Goal: Information Seeking & Learning: Learn about a topic

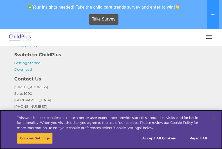
scroll to position [1386, 0]
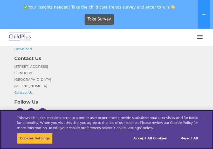
scroll to position [364, 0]
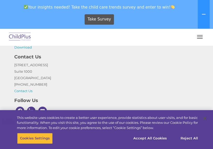
click at [200, 39] on button "button" at bounding box center [199, 37] width 11 height 8
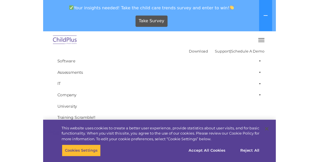
scroll to position [0, 0]
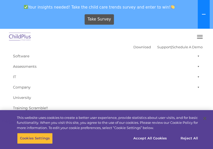
click at [204, 14] on icon at bounding box center [204, 14] width 4 height 4
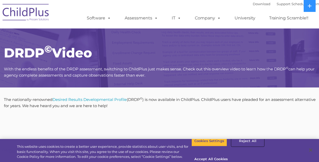
click at [213, 140] on button "Reject All" at bounding box center [247, 141] width 32 height 11
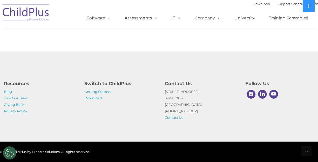
scroll to position [374, 0]
